Goal: Contribute content: Contribute content

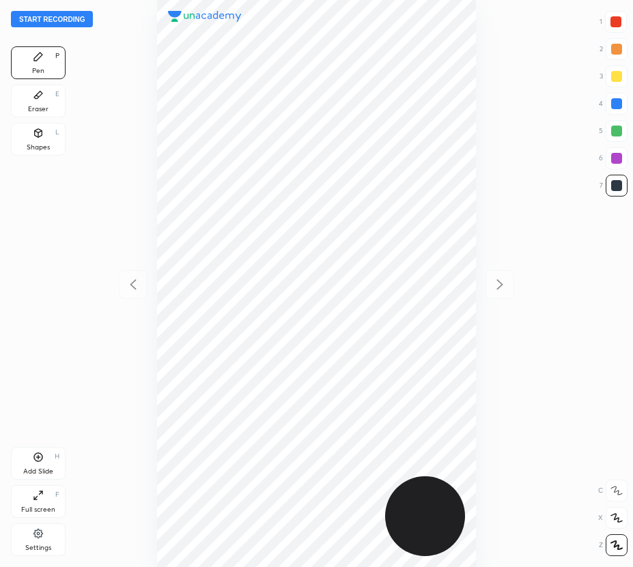
scroll to position [567, 414]
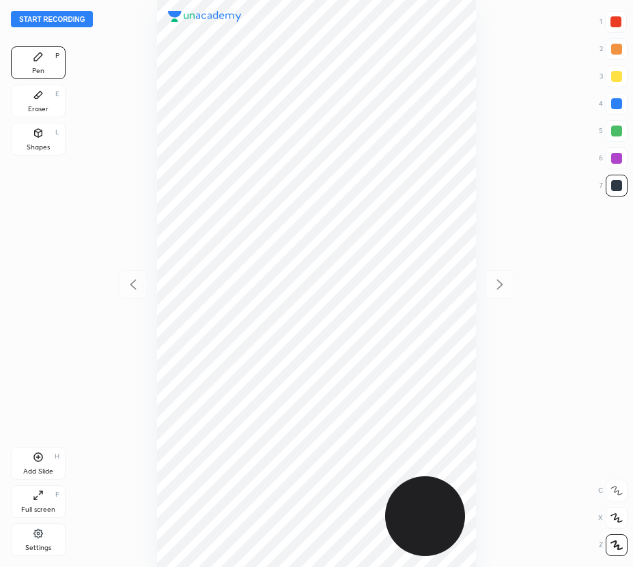
scroll to position [567, 414]
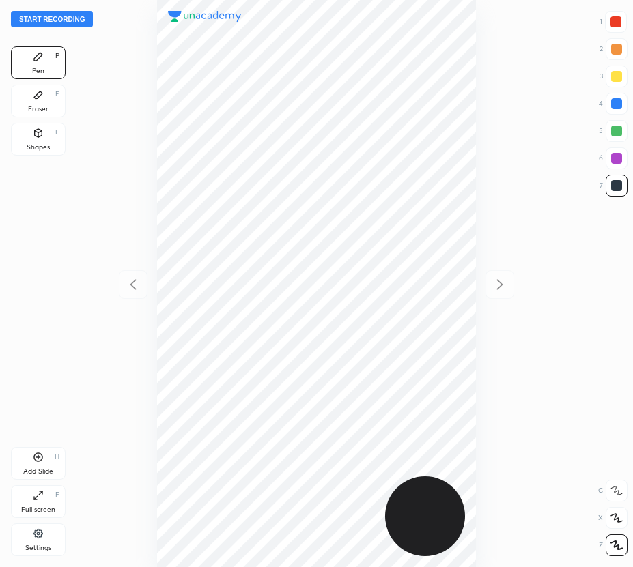
scroll to position [567, 414]
drag, startPoint x: 44, startPoint y: 139, endPoint x: 148, endPoint y: 173, distance: 109.9
click at [44, 139] on div "Shapes L" at bounding box center [38, 139] width 55 height 33
click at [618, 541] on icon at bounding box center [616, 546] width 10 height 10
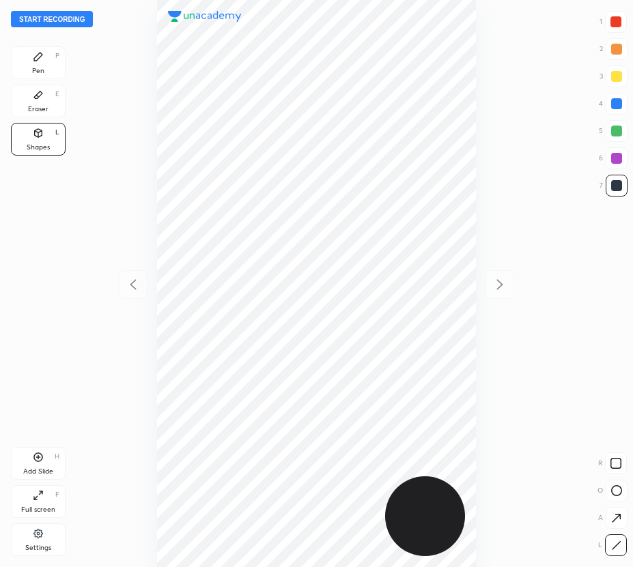
click at [45, 95] on div "Eraser E" at bounding box center [38, 101] width 55 height 33
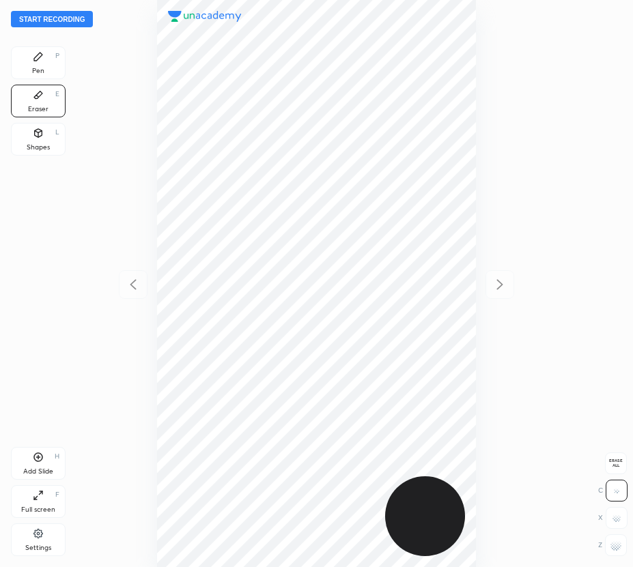
click at [42, 48] on div "Start recording 1 2 3 4 5 6 7 R O A L C X Z Erase all C X Z Pen P Eraser E Shap…" at bounding box center [316, 283] width 633 height 567
click at [22, 67] on div "Pen P" at bounding box center [38, 62] width 55 height 33
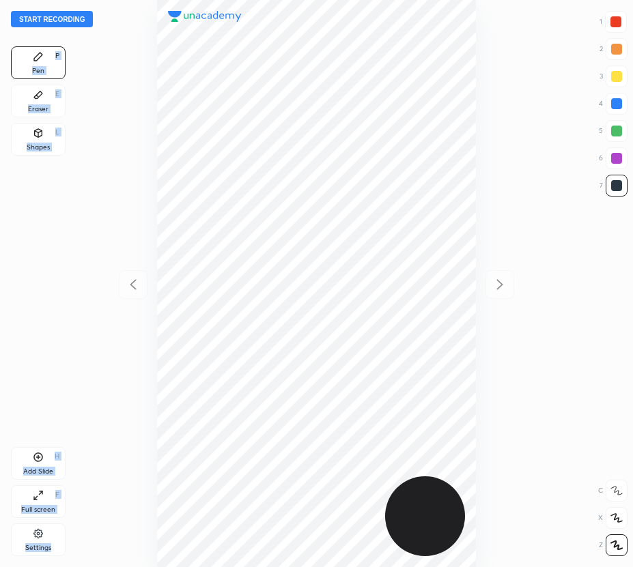
drag, startPoint x: 21, startPoint y: 68, endPoint x: 56, endPoint y: 75, distance: 35.6
click at [21, 68] on div "Pen P" at bounding box center [38, 62] width 55 height 33
click at [615, 94] on div at bounding box center [616, 104] width 22 height 22
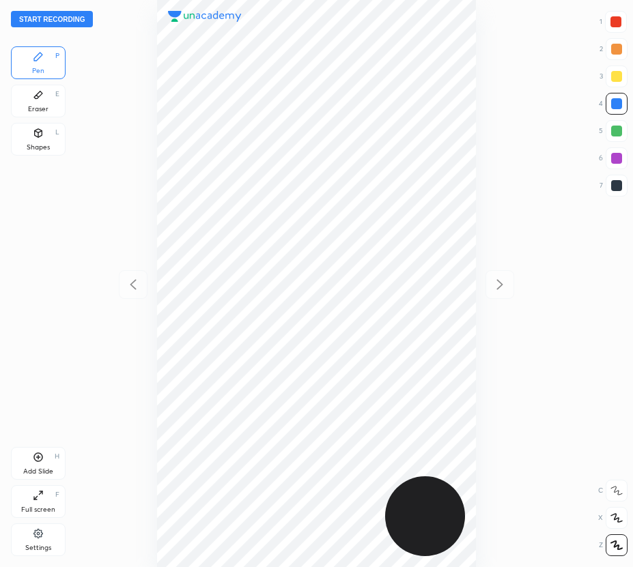
drag, startPoint x: 620, startPoint y: 20, endPoint x: 485, endPoint y: 44, distance: 137.8
click at [620, 17] on div at bounding box center [615, 21] width 11 height 11
click at [25, 105] on div "Eraser E" at bounding box center [38, 101] width 55 height 33
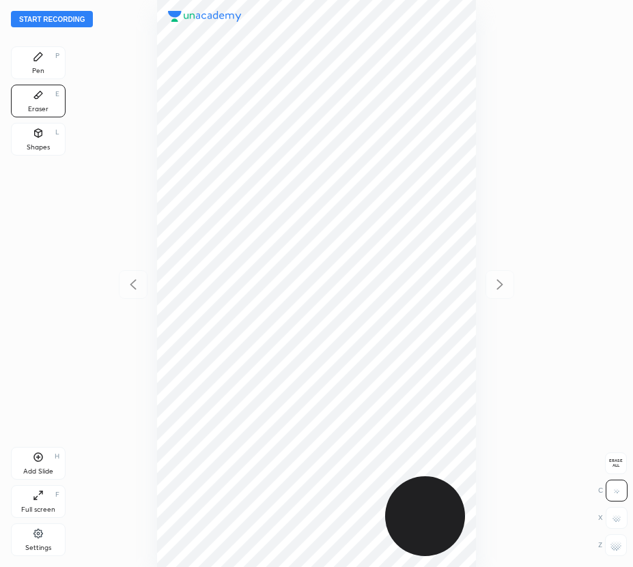
click at [40, 63] on div "Pen P" at bounding box center [38, 62] width 55 height 33
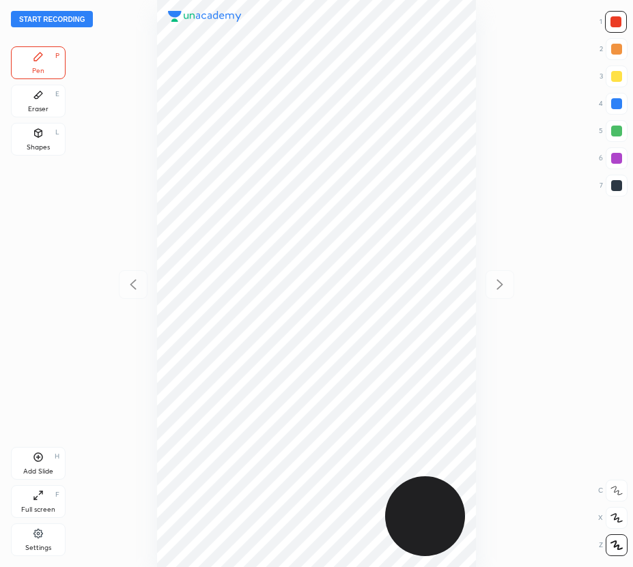
click at [36, 459] on icon at bounding box center [38, 457] width 11 height 11
drag, startPoint x: 130, startPoint y: 276, endPoint x: 127, endPoint y: 267, distance: 9.5
click at [130, 274] on div at bounding box center [133, 284] width 29 height 29
click at [500, 290] on icon at bounding box center [499, 284] width 16 height 16
drag, startPoint x: 38, startPoint y: 98, endPoint x: 143, endPoint y: 86, distance: 105.8
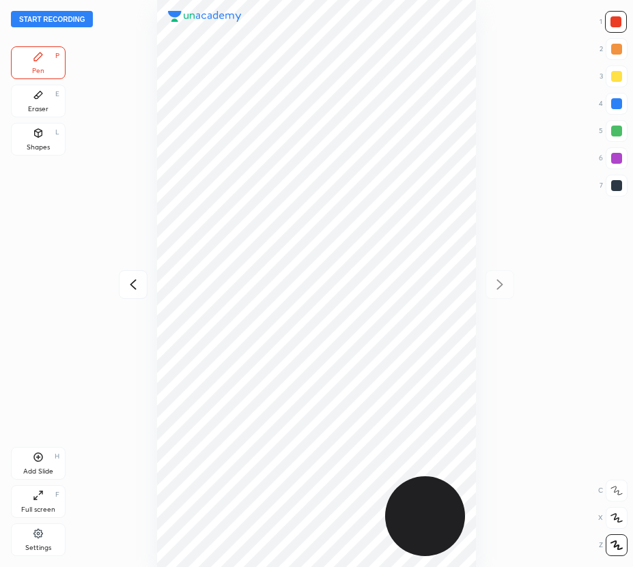
click at [48, 100] on div "Eraser E" at bounding box center [38, 101] width 55 height 33
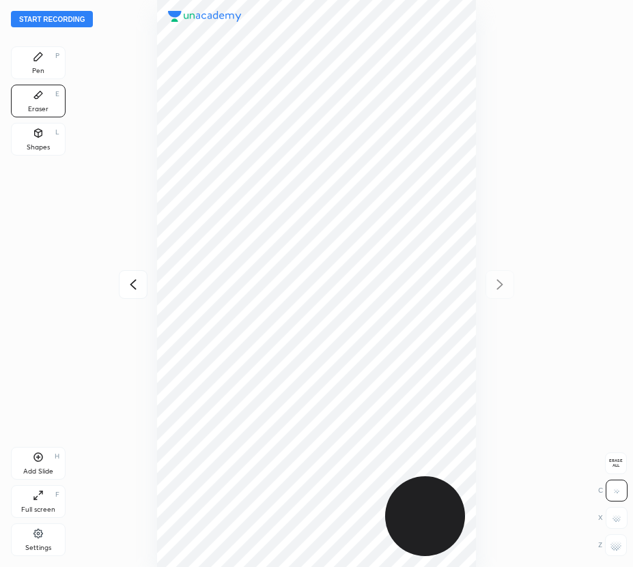
drag, startPoint x: 37, startPoint y: 70, endPoint x: 145, endPoint y: 66, distance: 107.9
click at [40, 70] on div "Pen" at bounding box center [38, 71] width 12 height 7
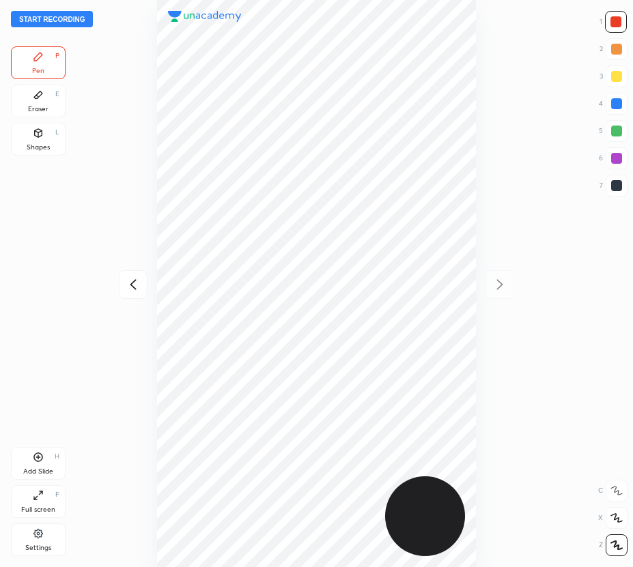
click at [134, 278] on icon at bounding box center [133, 284] width 16 height 16
click at [502, 277] on icon at bounding box center [499, 284] width 16 height 16
click at [143, 285] on div at bounding box center [133, 284] width 29 height 29
click at [505, 285] on icon at bounding box center [499, 284] width 16 height 16
click at [131, 300] on div at bounding box center [316, 283] width 414 height 567
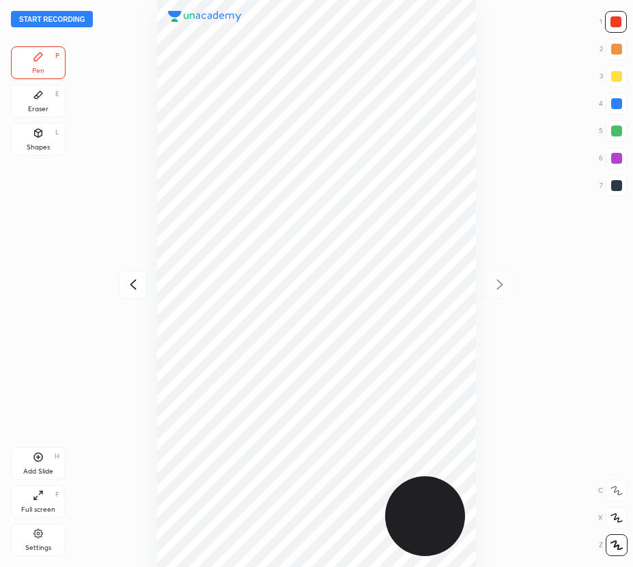
click at [134, 287] on icon at bounding box center [133, 284] width 16 height 16
click at [500, 284] on icon at bounding box center [499, 284] width 16 height 16
click at [126, 289] on icon at bounding box center [133, 284] width 16 height 16
click at [500, 281] on icon at bounding box center [499, 284] width 16 height 16
click at [46, 101] on div "Eraser E" at bounding box center [38, 101] width 55 height 33
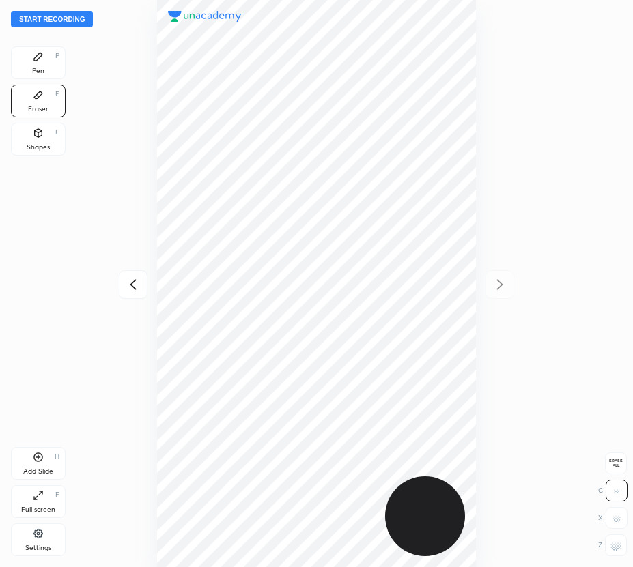
drag, startPoint x: 46, startPoint y: 66, endPoint x: 135, endPoint y: 102, distance: 95.6
click at [52, 69] on div "Pen P" at bounding box center [38, 62] width 55 height 33
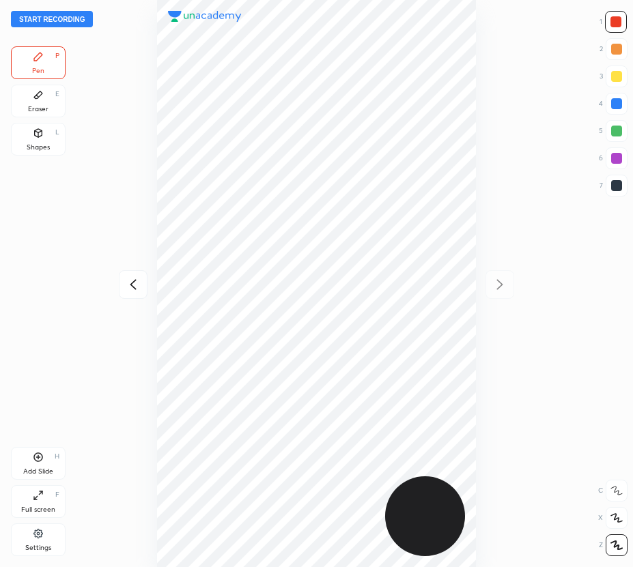
click at [46, 110] on div "Eraser E" at bounding box center [38, 101] width 55 height 33
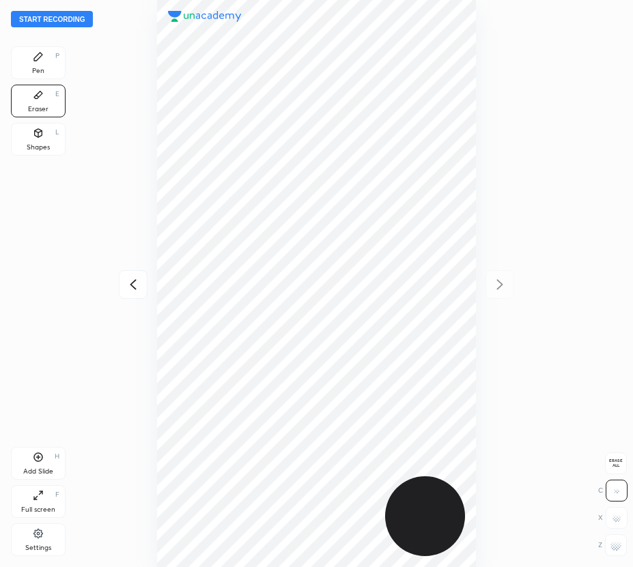
click at [53, 65] on div "Pen P" at bounding box center [38, 62] width 55 height 33
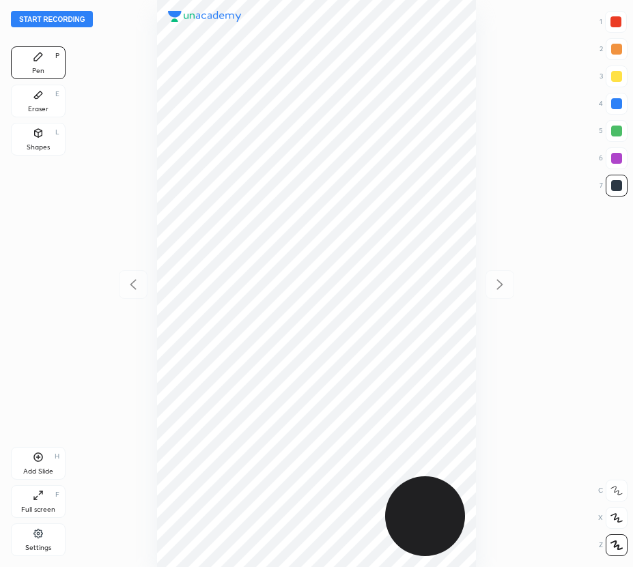
scroll to position [567, 414]
click at [79, 19] on button "Start recording" at bounding box center [52, 19] width 82 height 16
drag, startPoint x: 35, startPoint y: 143, endPoint x: 109, endPoint y: 183, distance: 83.4
click at [37, 144] on div "Shapes" at bounding box center [38, 147] width 23 height 7
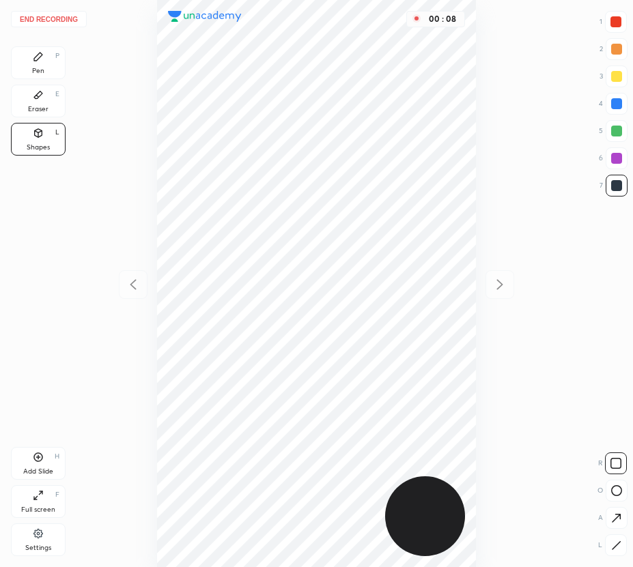
click at [613, 547] on icon at bounding box center [616, 546] width 10 height 10
drag, startPoint x: 46, startPoint y: 107, endPoint x: 61, endPoint y: 106, distance: 15.1
click at [48, 107] on div "Eraser E" at bounding box center [38, 101] width 55 height 33
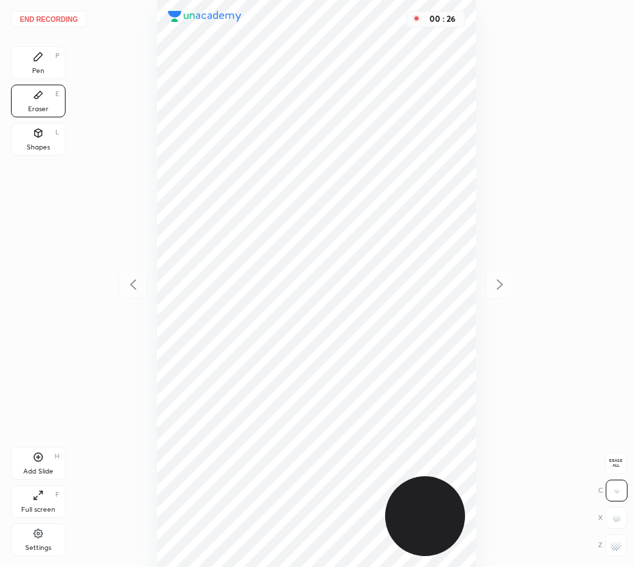
drag, startPoint x: 38, startPoint y: 63, endPoint x: 64, endPoint y: 66, distance: 26.8
click at [45, 65] on div "Pen P" at bounding box center [38, 62] width 55 height 33
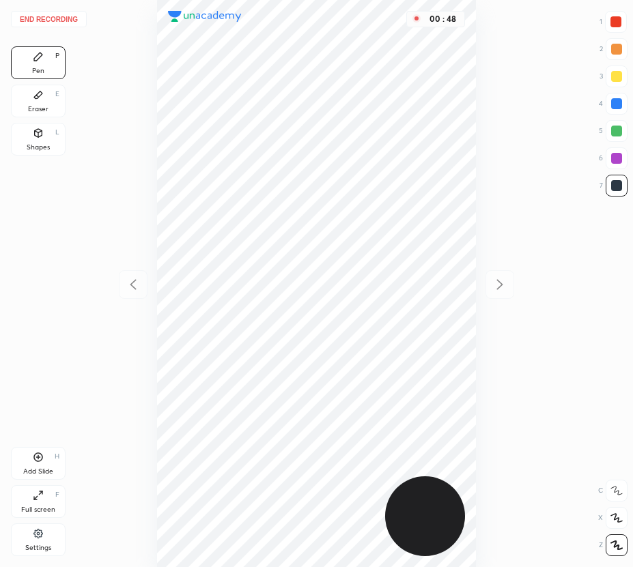
drag, startPoint x: 619, startPoint y: 100, endPoint x: 610, endPoint y: 102, distance: 9.8
click at [619, 100] on div at bounding box center [616, 103] width 11 height 11
click at [42, 109] on div "Eraser" at bounding box center [38, 109] width 20 height 7
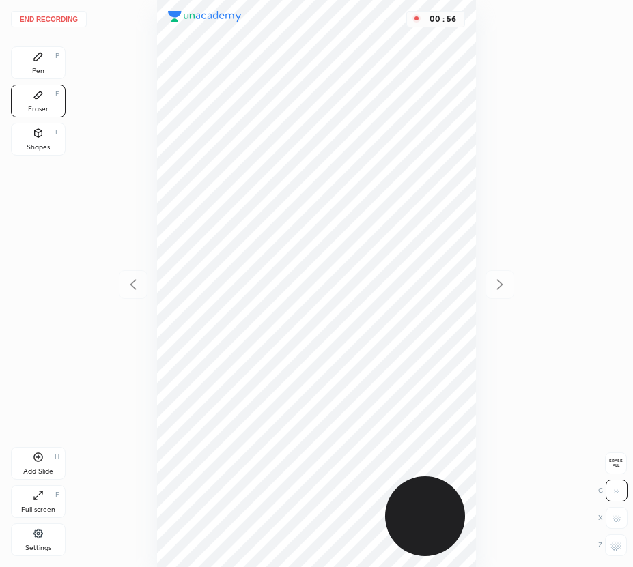
drag, startPoint x: 33, startPoint y: 59, endPoint x: 148, endPoint y: 130, distance: 134.9
click at [41, 61] on icon at bounding box center [38, 56] width 11 height 11
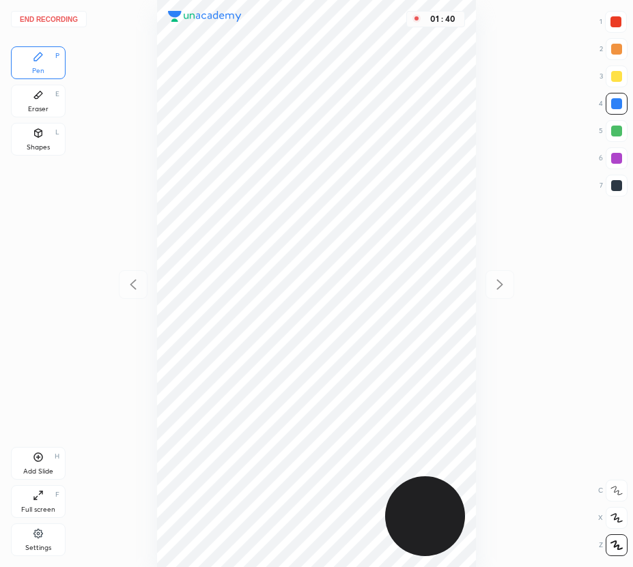
click at [26, 463] on div "Add Slide H" at bounding box center [38, 463] width 55 height 33
click at [36, 468] on div "Add Slide" at bounding box center [38, 471] width 30 height 7
drag, startPoint x: 134, startPoint y: 274, endPoint x: 133, endPoint y: 252, distance: 22.6
click at [134, 273] on div at bounding box center [133, 284] width 29 height 29
drag, startPoint x: 506, startPoint y: 283, endPoint x: 480, endPoint y: 269, distance: 30.2
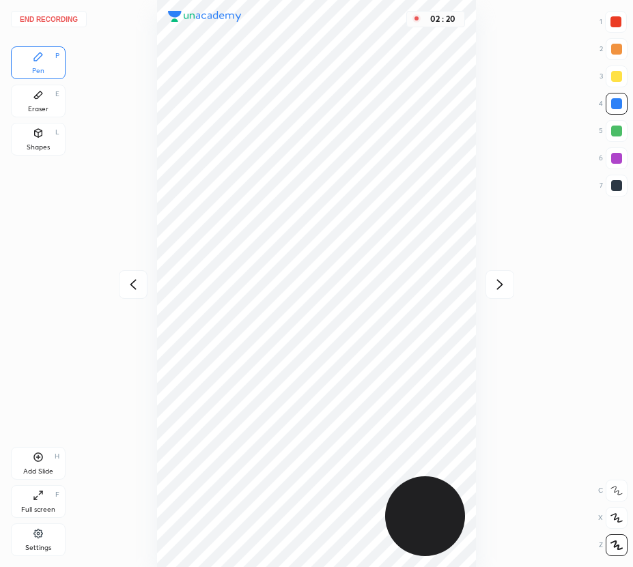
click at [506, 285] on icon at bounding box center [499, 284] width 16 height 16
click at [39, 117] on div "Eraser E" at bounding box center [38, 101] width 55 height 33
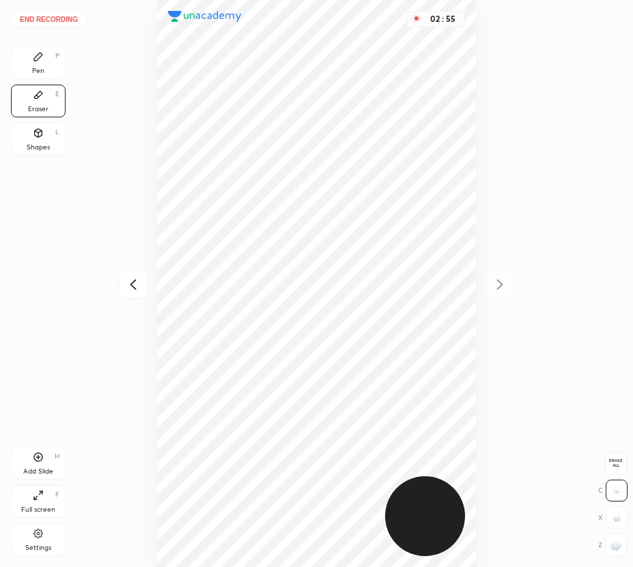
drag, startPoint x: 29, startPoint y: 63, endPoint x: 135, endPoint y: 147, distance: 134.6
click at [33, 67] on div "Pen P" at bounding box center [38, 62] width 55 height 33
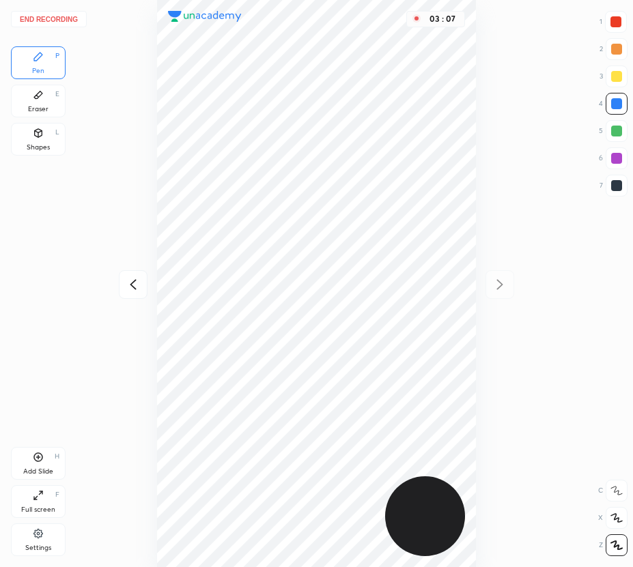
click at [42, 457] on icon at bounding box center [38, 457] width 9 height 9
click at [41, 16] on button "End recording" at bounding box center [49, 19] width 76 height 16
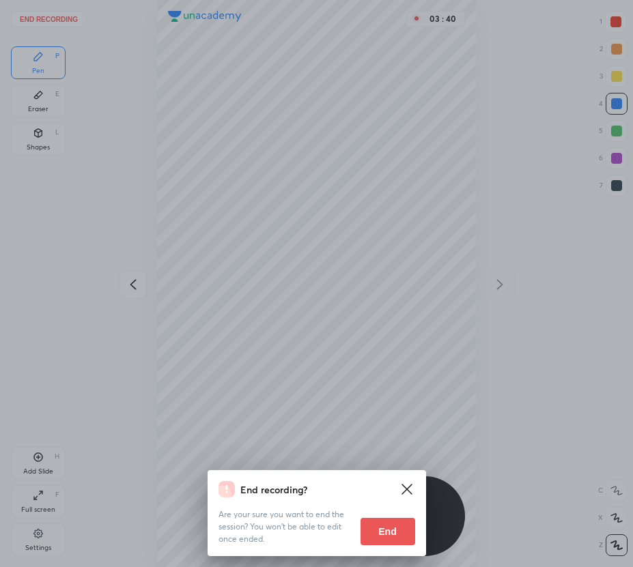
click at [381, 532] on button "End" at bounding box center [387, 531] width 55 height 27
